Goal: Information Seeking & Learning: Learn about a topic

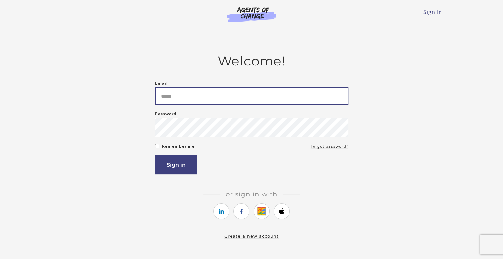
click at [223, 97] on input "Email" at bounding box center [251, 96] width 193 height 18
type input "**********"
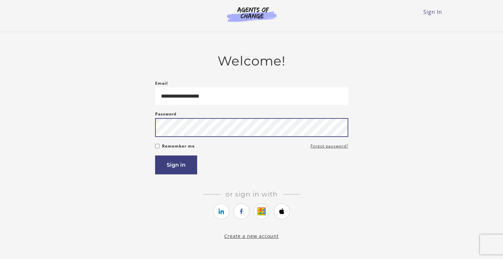
click at [155, 156] on button "Sign in" at bounding box center [176, 165] width 42 height 19
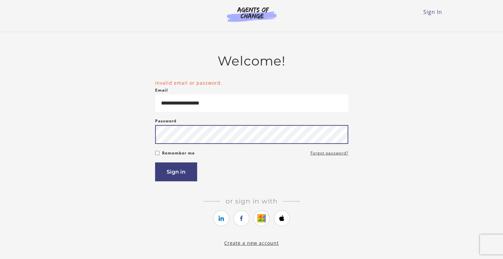
click at [155, 162] on button "Sign in" at bounding box center [176, 171] width 42 height 19
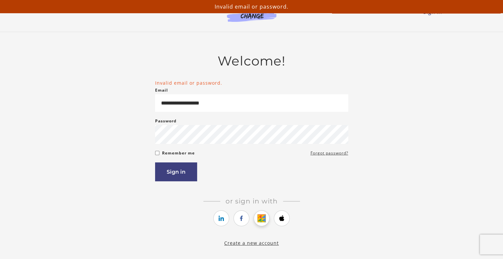
click at [261, 222] on icon "https://courses.thinkific.com/users/auth/google?ss%5Breferral%5D=&ss%5Buser_ret…" at bounding box center [262, 218] width 8 height 8
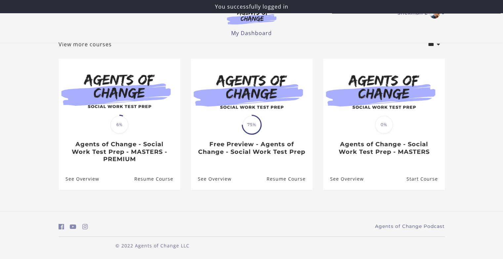
scroll to position [45, 0]
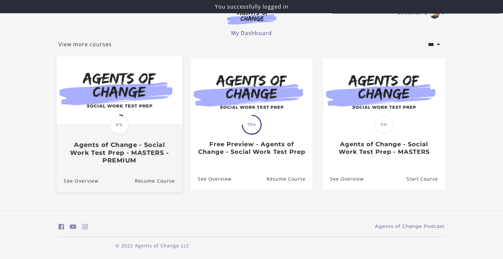
click at [122, 126] on span "6%" at bounding box center [119, 124] width 19 height 19
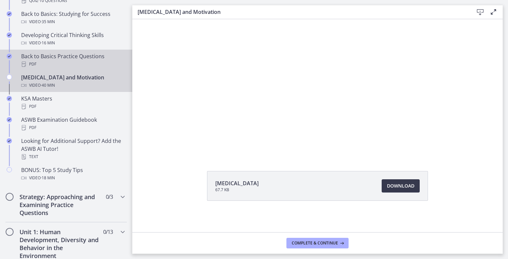
scroll to position [232, 0]
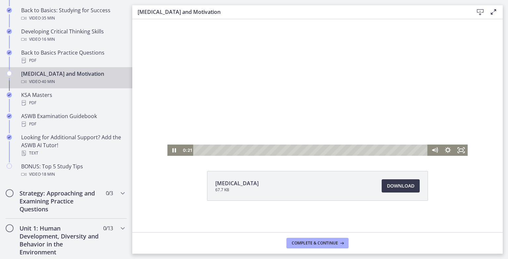
click at [294, 101] on div at bounding box center [317, 71] width 300 height 169
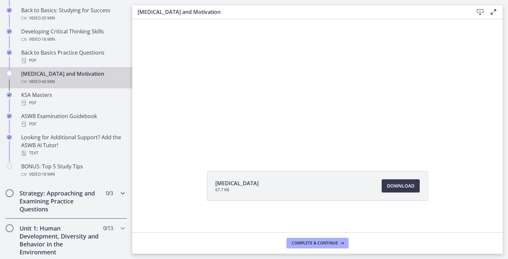
click at [69, 202] on h2 "Strategy: Approaching and Examining Practice Questions" at bounding box center [60, 201] width 81 height 24
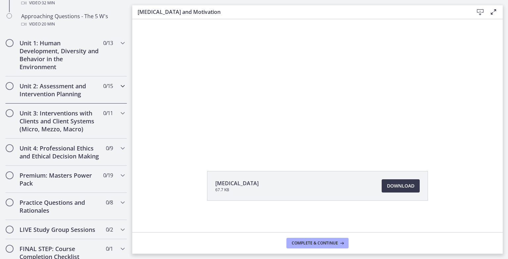
scroll to position [132, 0]
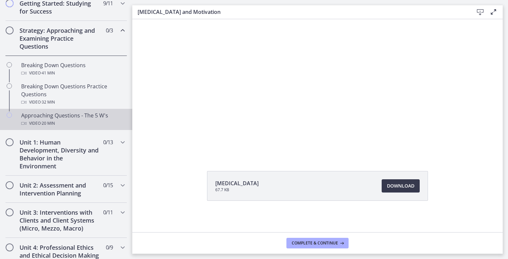
click at [82, 123] on div "Video · 20 min" at bounding box center [72, 123] width 103 height 8
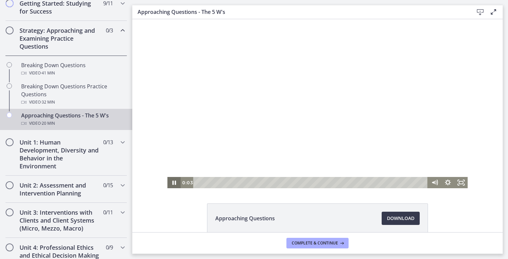
click at [174, 182] on icon "Pause" at bounding box center [173, 182] width 13 height 11
click at [174, 180] on icon "Play Video" at bounding box center [174, 182] width 13 height 11
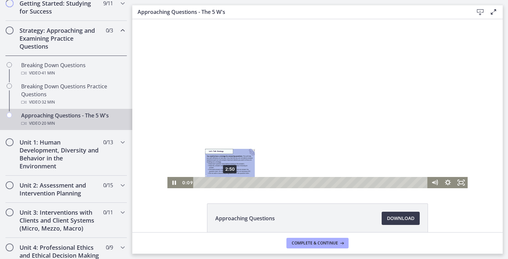
click at [228, 182] on div "2:50" at bounding box center [311, 182] width 227 height 11
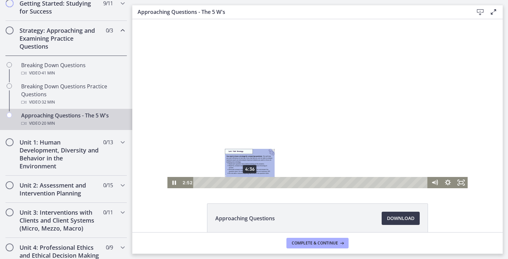
click at [247, 181] on div "4:36" at bounding box center [311, 182] width 227 height 11
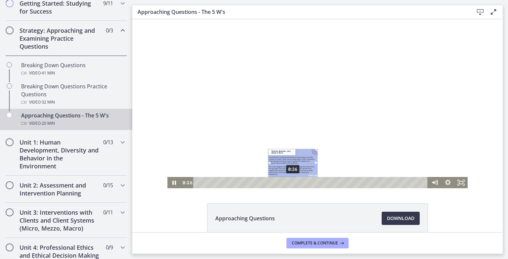
click at [290, 184] on div "8:26" at bounding box center [311, 182] width 227 height 11
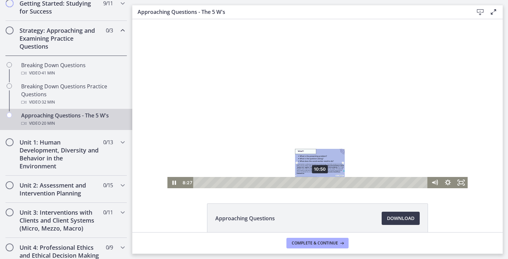
click at [318, 182] on div "10:50" at bounding box center [311, 182] width 227 height 11
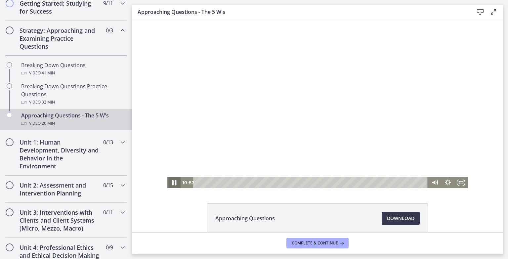
click at [173, 183] on icon "Pause" at bounding box center [174, 182] width 4 height 5
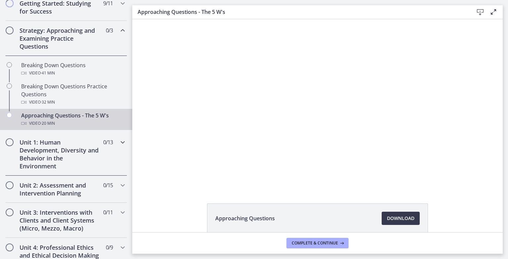
click at [63, 158] on h2 "Unit 1: Human Development, Diversity and Behavior in the Environment" at bounding box center [60, 154] width 81 height 32
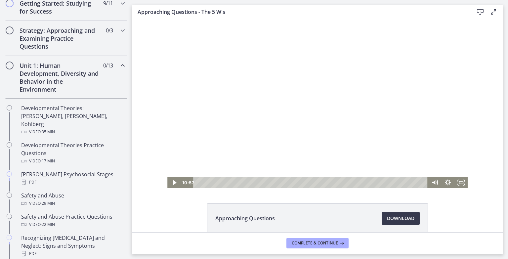
scroll to position [32, 0]
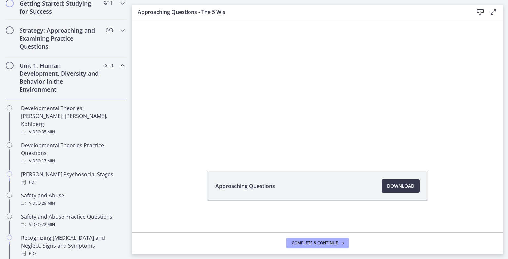
click at [49, 78] on h2 "Unit 1: Human Development, Diversity and Behavior in the Environment" at bounding box center [60, 78] width 81 height 32
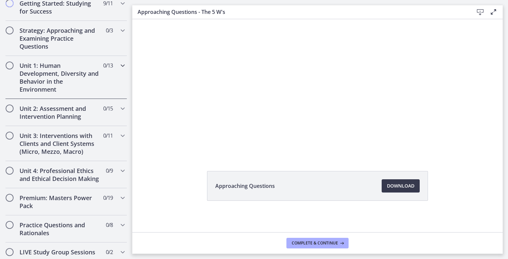
click at [49, 78] on h2 "Unit 1: Human Development, Diversity and Behavior in the Environment" at bounding box center [60, 78] width 81 height 32
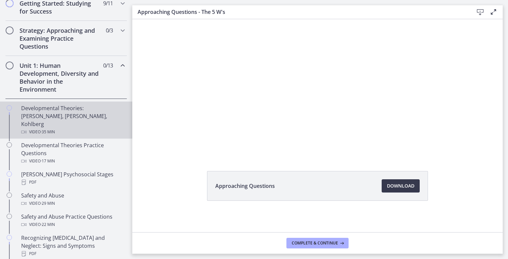
click at [93, 118] on div "Developmental Theories: [PERSON_NAME], [PERSON_NAME], Kohlberg Video · 35 min" at bounding box center [72, 120] width 103 height 32
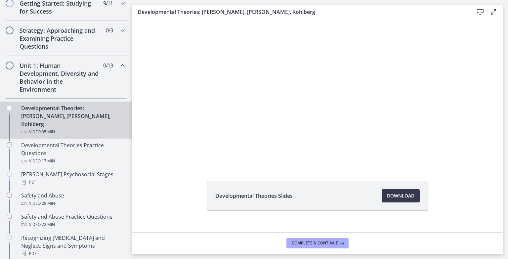
scroll to position [32, 0]
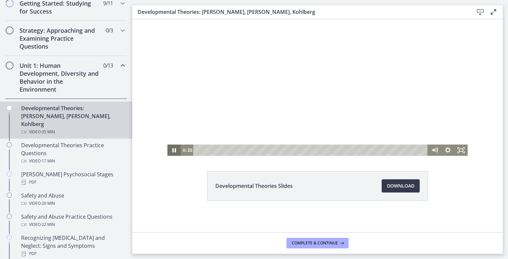
click at [169, 151] on icon "Pause" at bounding box center [173, 150] width 13 height 11
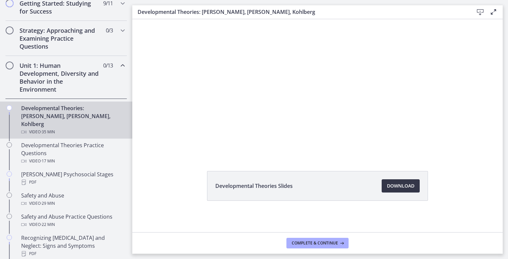
click at [398, 185] on span "Download Opens in a new window" at bounding box center [400, 186] width 27 height 8
